Goal: Task Accomplishment & Management: Manage account settings

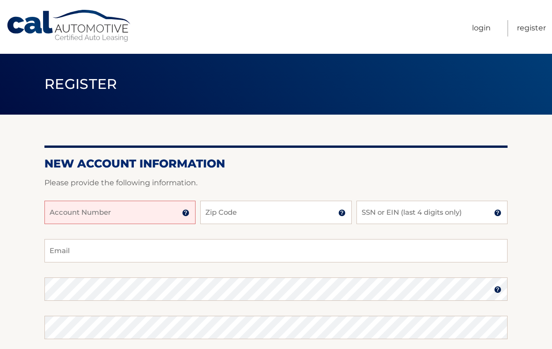
click at [158, 212] on input "Account Number" at bounding box center [119, 212] width 151 height 23
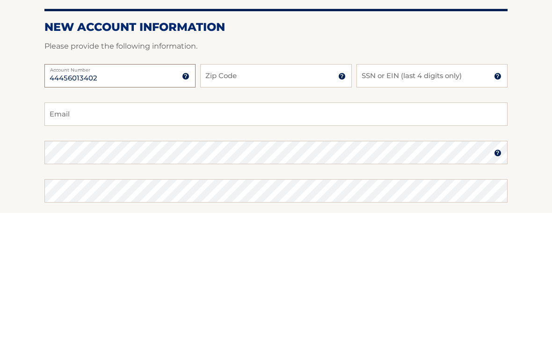
type input "44456013402"
click at [266, 201] on input "Zip Code" at bounding box center [275, 212] width 151 height 23
type input "14607"
click at [437, 201] on input "SSN or EIN (last 4 digits only)" at bounding box center [431, 212] width 151 height 23
type input "3109"
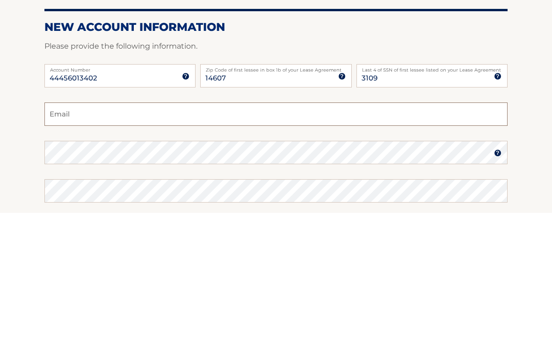
click at [167, 239] on input "Email" at bounding box center [275, 250] width 463 height 23
type input "jwclarke750@gmail.com"
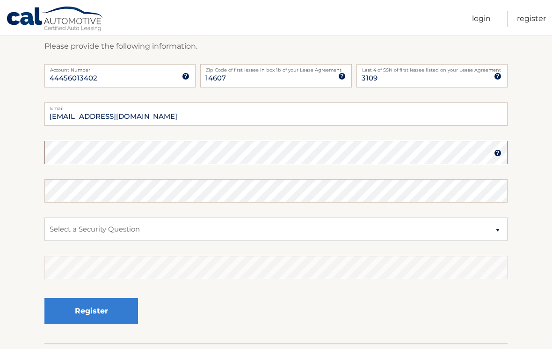
scroll to position [136, 0]
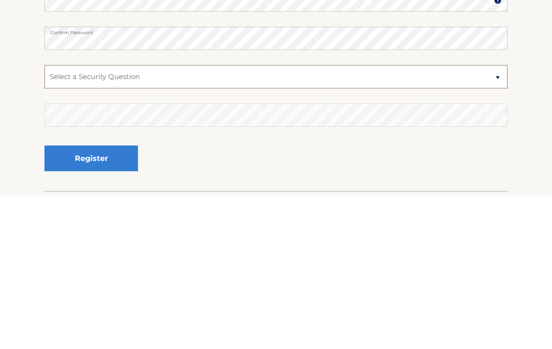
click at [231, 218] on select "Select a Security Question What was the name of your elementary school? What is…" at bounding box center [275, 229] width 463 height 23
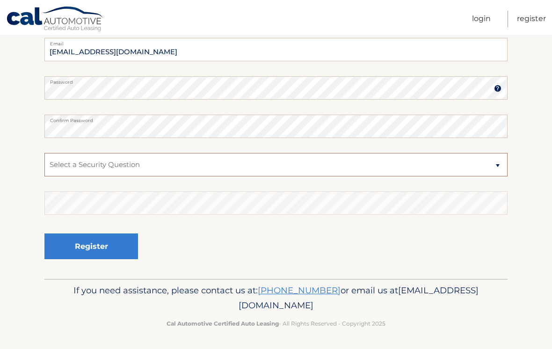
select select "2"
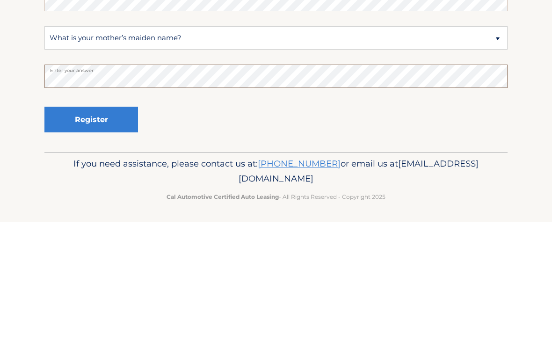
click at [91, 233] on button "Register" at bounding box center [90, 246] width 93 height 26
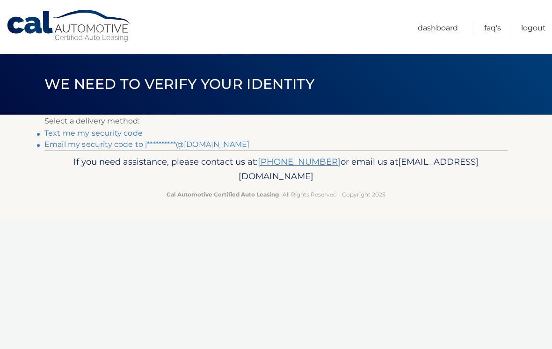
click at [125, 131] on link "Text me my security code" at bounding box center [93, 133] width 98 height 9
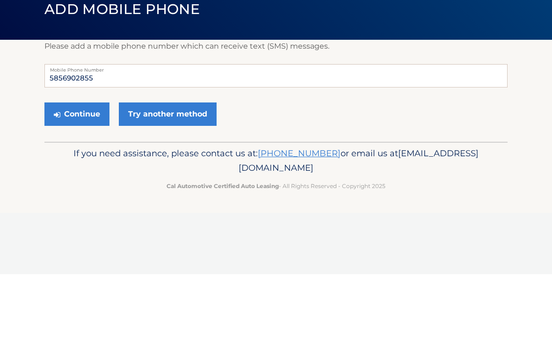
click at [87, 177] on button "Continue" at bounding box center [76, 188] width 65 height 23
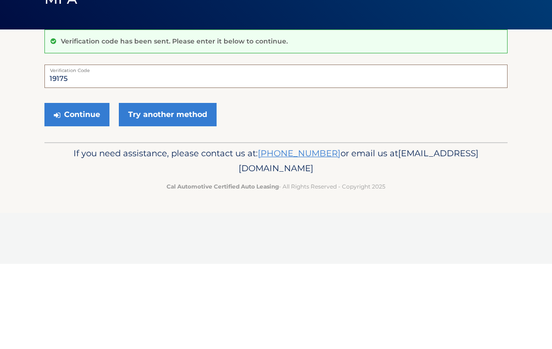
type input "191756"
click at [77, 188] on button "Continue" at bounding box center [76, 199] width 65 height 23
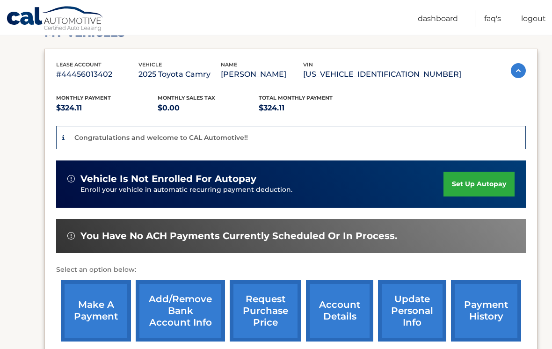
scroll to position [156, 0]
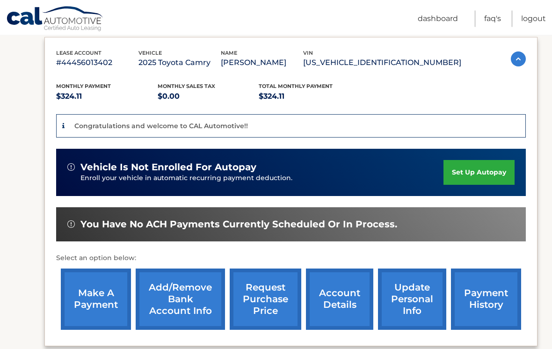
click at [484, 178] on link "set up autopay" at bounding box center [478, 172] width 71 height 25
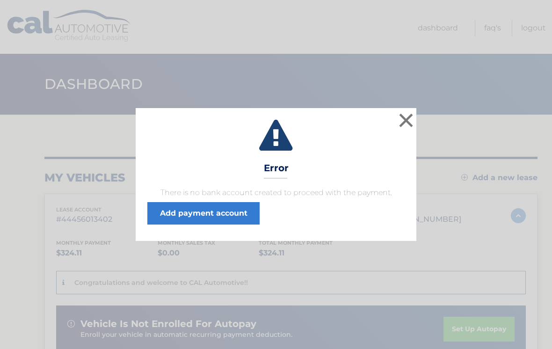
click at [218, 215] on link "Add payment account" at bounding box center [203, 213] width 112 height 22
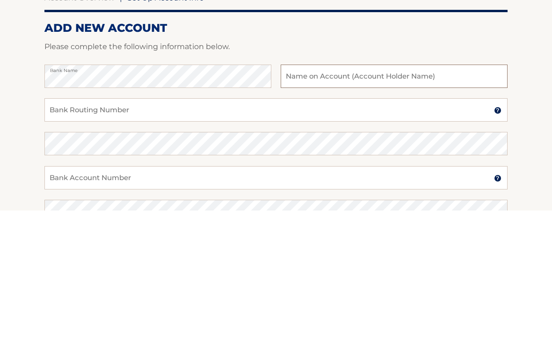
click at [399, 203] on input "text" at bounding box center [393, 214] width 227 height 23
type input "[PERSON_NAME]"
click at [225, 237] on input "Bank Routing Number" at bounding box center [275, 248] width 463 height 23
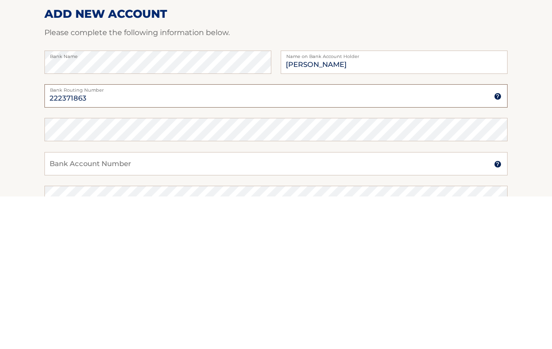
type input "222371863"
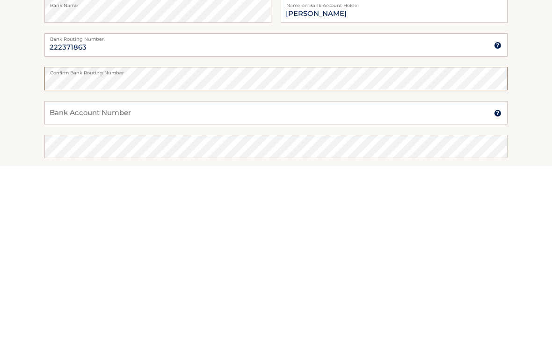
scroll to position [28, 0]
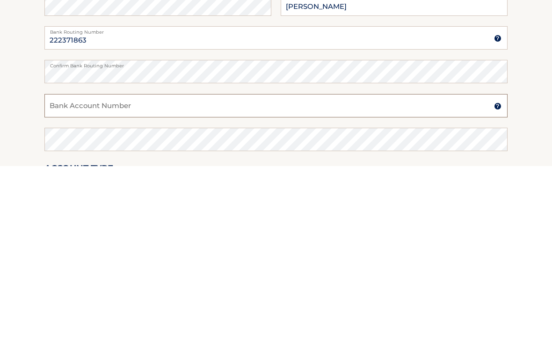
click at [183, 277] on input "Bank Account Number" at bounding box center [275, 288] width 463 height 23
type input "1384013098"
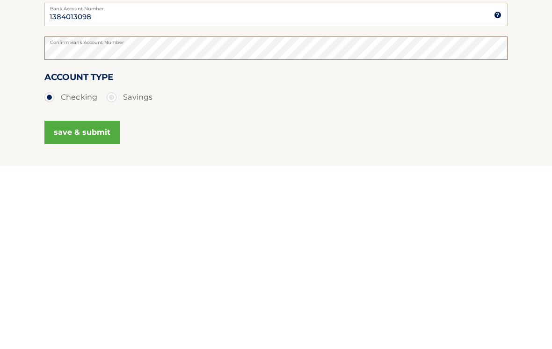
scroll to position [132, 0]
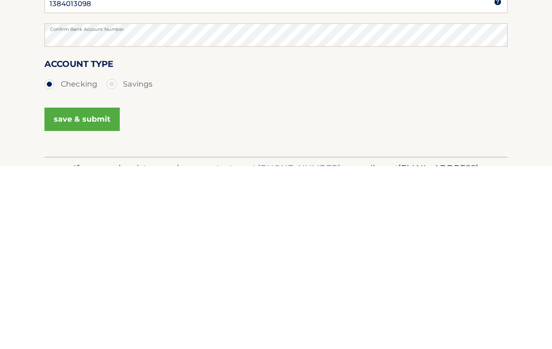
click at [93, 290] on button "save & submit" at bounding box center [81, 301] width 75 height 23
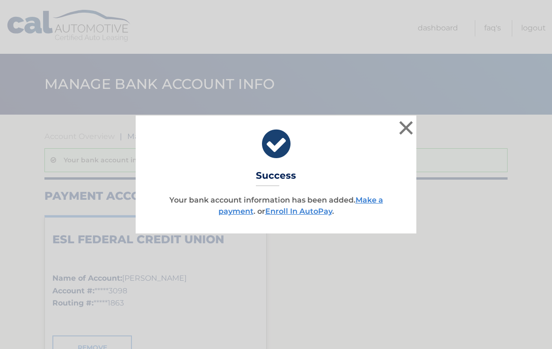
click at [301, 210] on link "Enroll In AutoPay" at bounding box center [298, 211] width 67 height 9
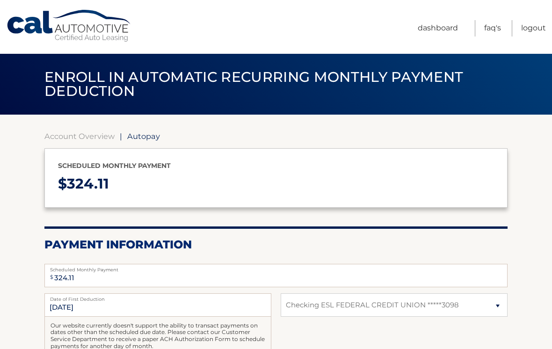
select select "YTYyMTJlZGEtOTI4Zi00MjM3LWFhZGYtMzJmZGU2M2RhZWNk"
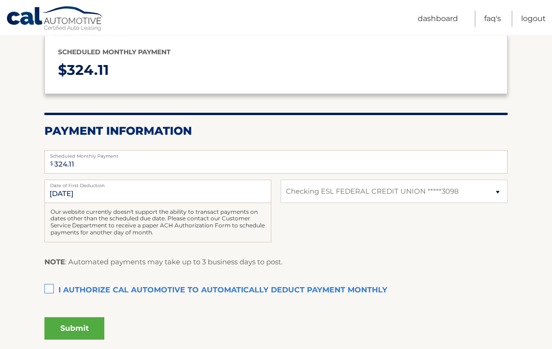
scroll to position [114, 0]
click at [48, 285] on label "I authorize cal automotive to automatically deduct payment monthly This checkbo…" at bounding box center [275, 290] width 463 height 19
click at [0, 0] on input "I authorize cal automotive to automatically deduct payment monthly This checkbo…" at bounding box center [0, 0] width 0 height 0
click at [85, 327] on button "Submit" at bounding box center [74, 328] width 60 height 22
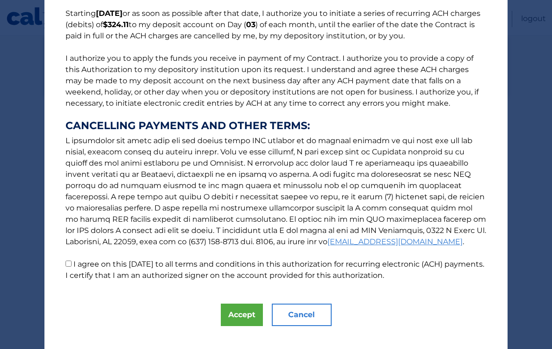
scroll to position [79, 0]
click at [72, 263] on input "I agree on this [DATE] to all terms and conditions in this authorization for re…" at bounding box center [68, 263] width 6 height 6
checkbox input "true"
click at [250, 314] on button "Accept" at bounding box center [242, 314] width 42 height 22
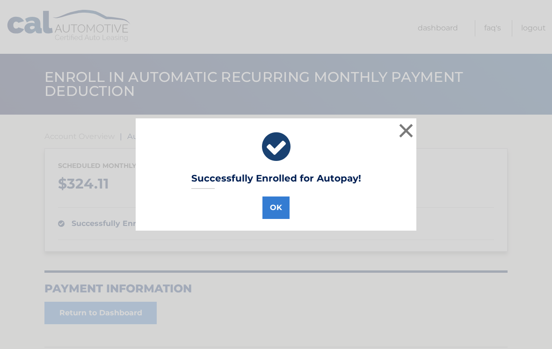
click at [278, 207] on button "OK" at bounding box center [275, 207] width 27 height 22
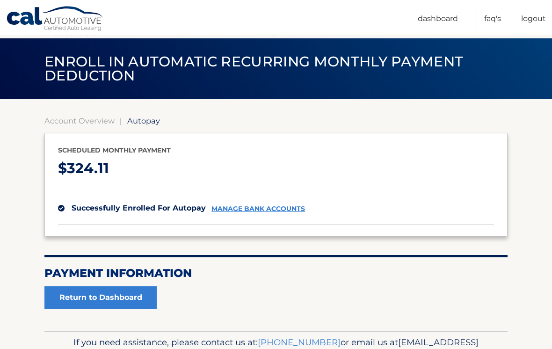
scroll to position [12, 0]
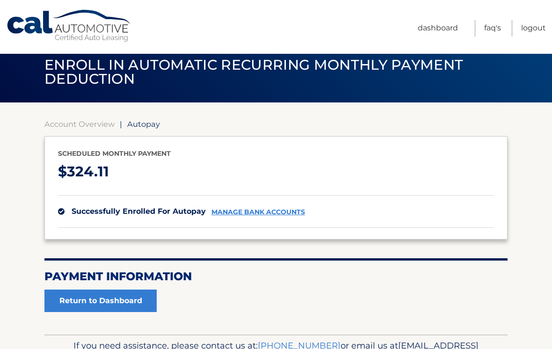
click at [144, 307] on link "Return to Dashboard" at bounding box center [100, 300] width 112 height 22
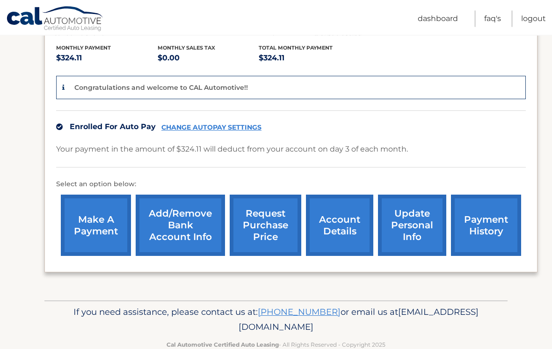
scroll to position [201, 0]
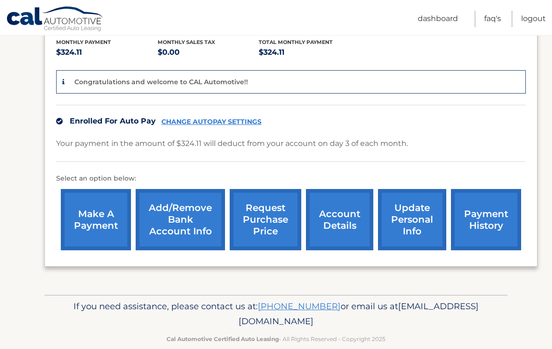
click at [496, 215] on link "payment history" at bounding box center [486, 219] width 70 height 61
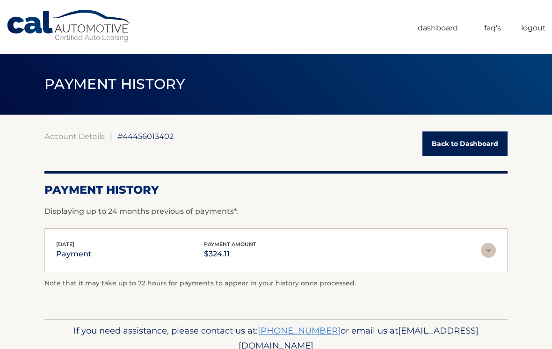
click at [491, 252] on img at bounding box center [488, 250] width 15 height 15
